Goal: Task Accomplishment & Management: Use online tool/utility

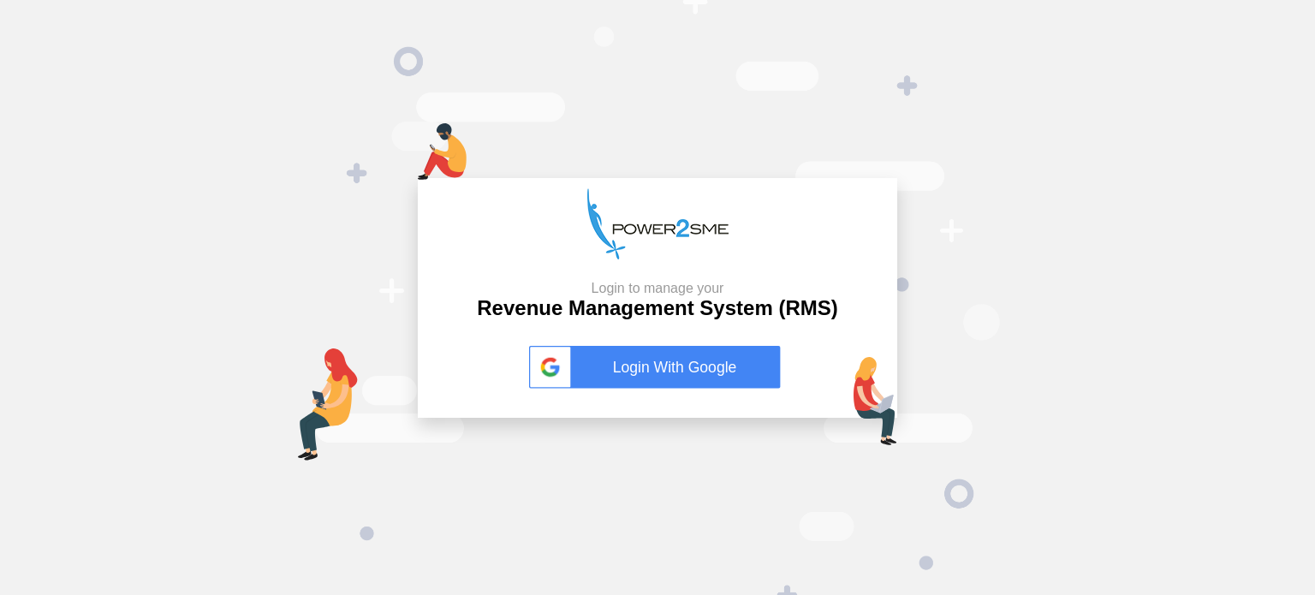
click at [697, 374] on link "Login With Google" at bounding box center [657, 367] width 257 height 43
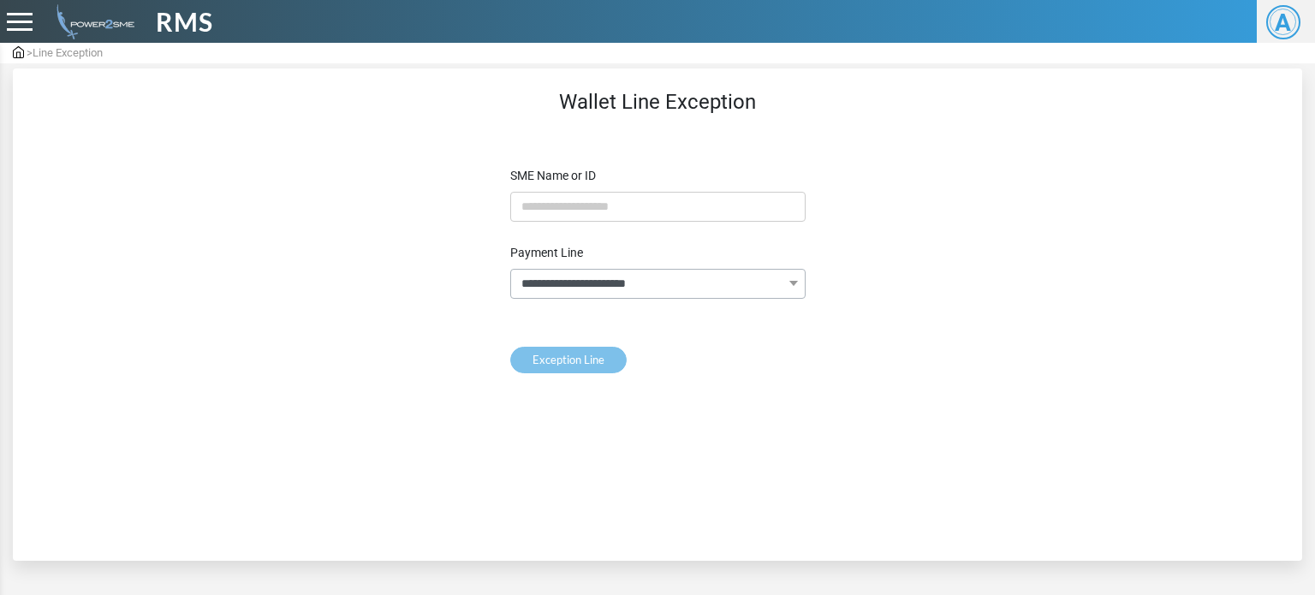
click at [212, 22] on span "RMS" at bounding box center [184, 22] width 57 height 39
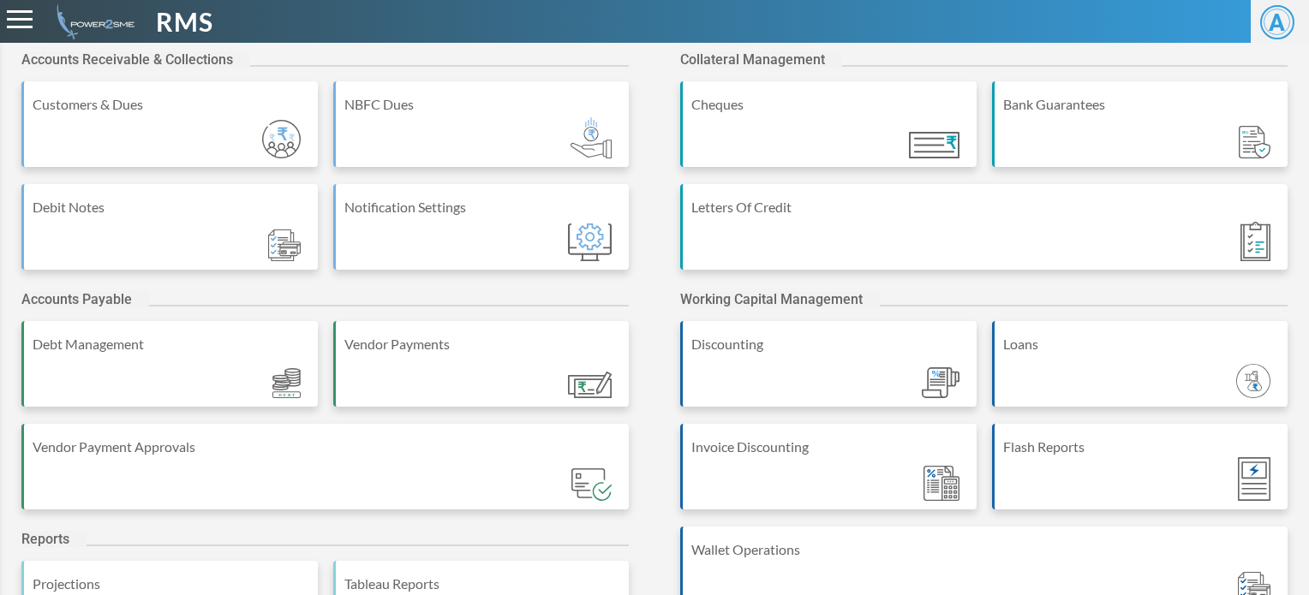
click at [593, 42] on header "RMS A A Asiman Panda Admin" at bounding box center [654, 21] width 1309 height 43
click at [389, 55] on div "Accounts Receivable & Collections" at bounding box center [324, 66] width 607 height 30
